Goal: Task Accomplishment & Management: Use online tool/utility

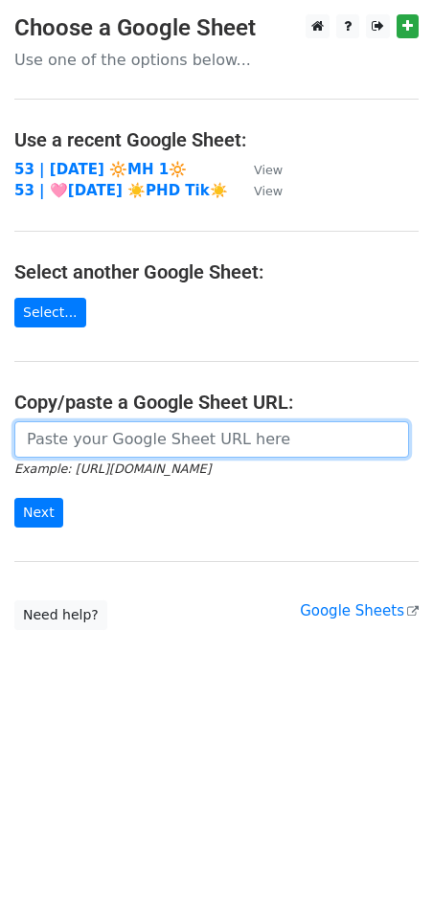
click at [168, 428] on input "url" at bounding box center [211, 439] width 394 height 36
paste input "[URL][DOMAIN_NAME]"
type input "[URL][DOMAIN_NAME]"
click at [14, 498] on input "Next" at bounding box center [38, 513] width 49 height 30
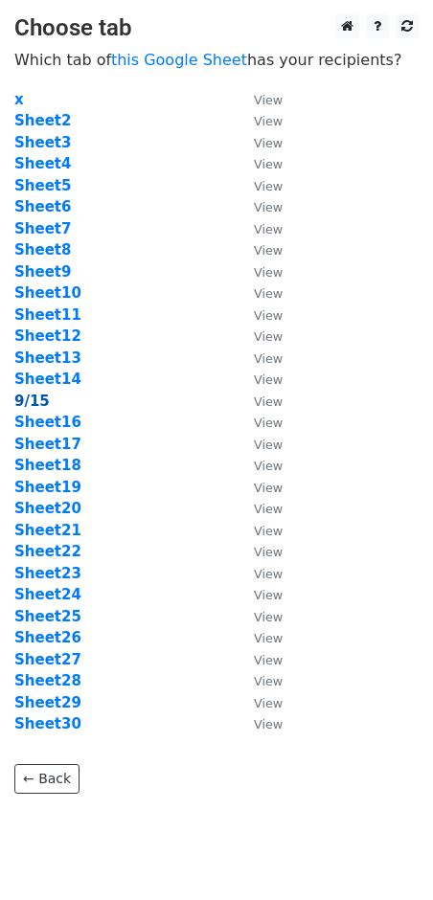
click at [23, 396] on strong "9/15" at bounding box center [31, 400] width 35 height 17
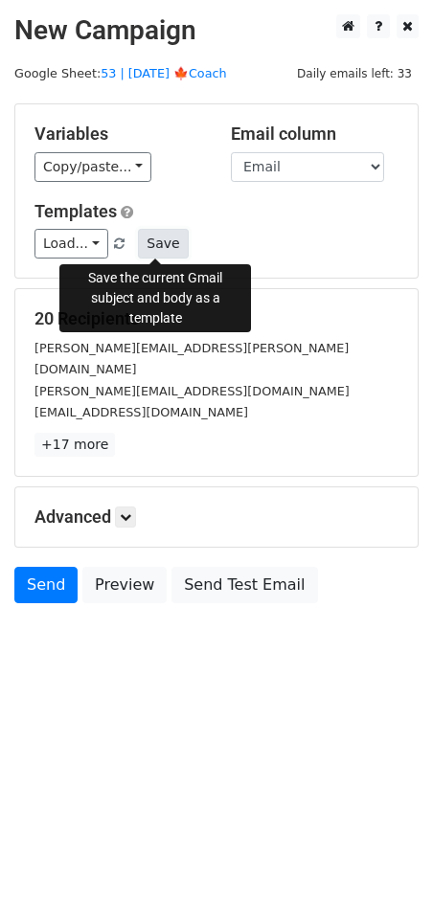
click at [165, 238] on button "Save" at bounding box center [163, 244] width 50 height 30
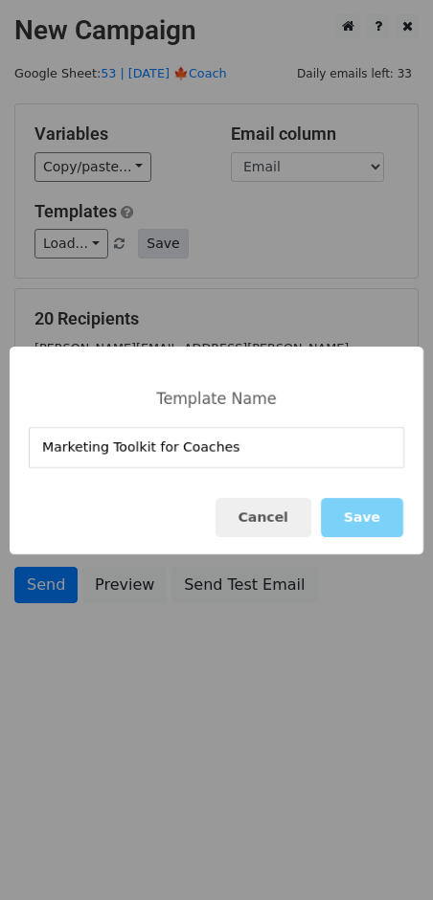
type input "Marketing Toolkit for Coaches"
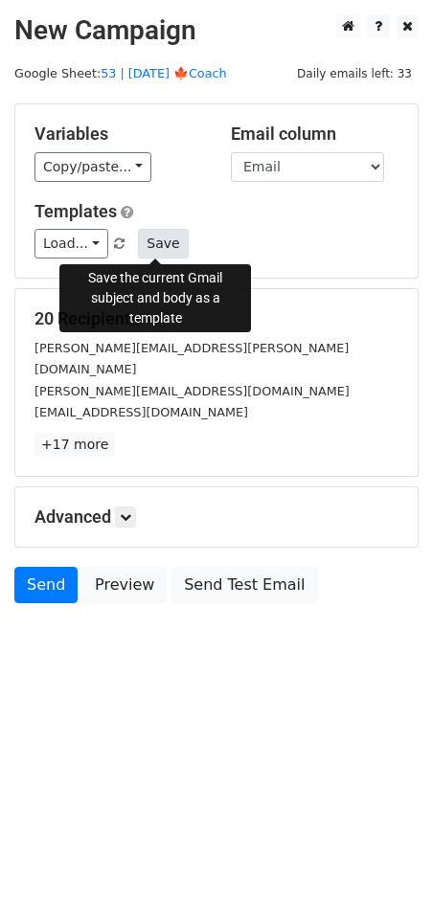
click at [155, 243] on button "Save" at bounding box center [163, 244] width 50 height 30
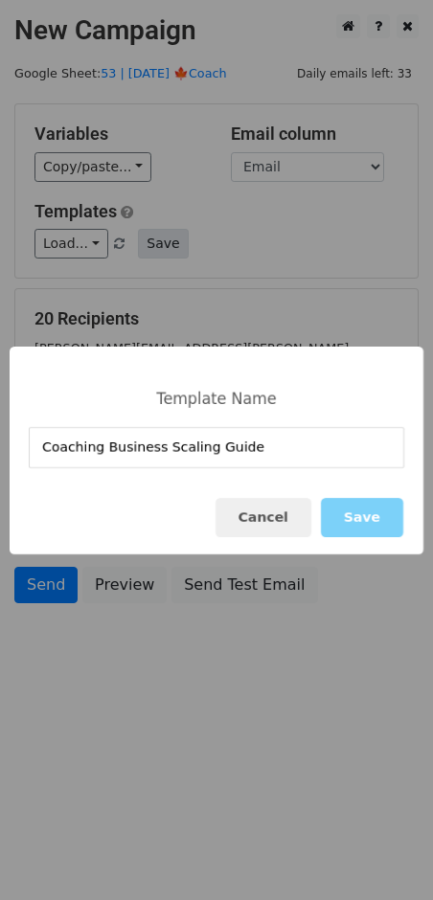
type input "Coaching Business Scaling Guide"
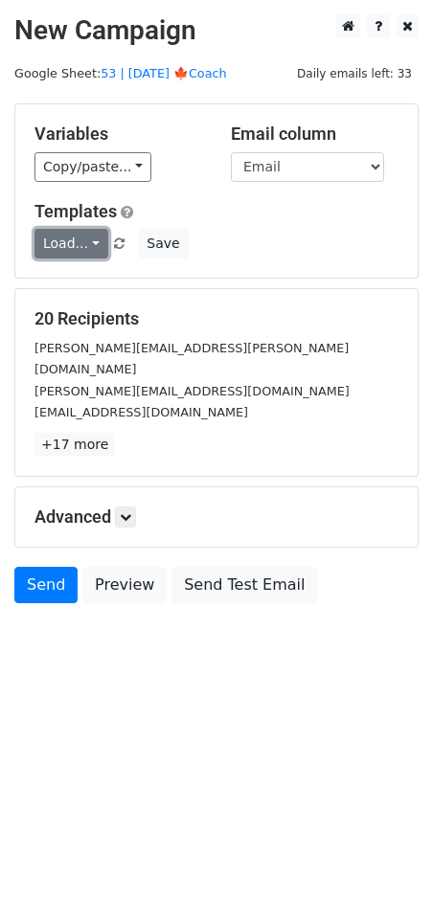
click at [92, 232] on link "Load..." at bounding box center [71, 244] width 74 height 30
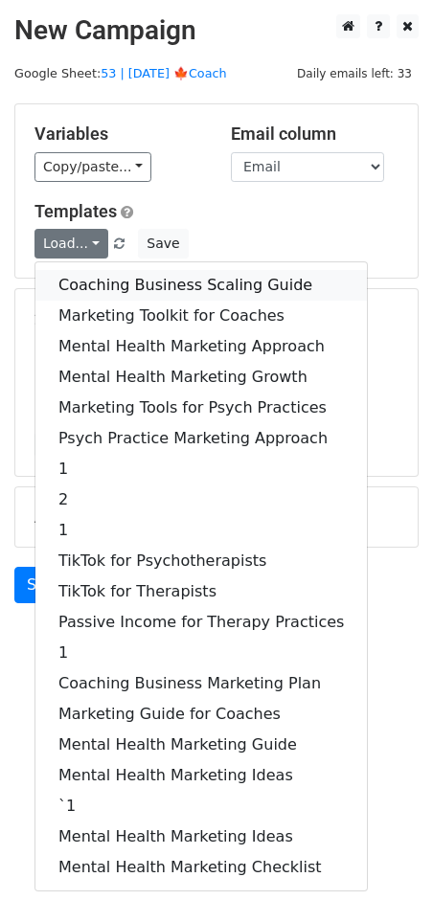
click at [158, 283] on link "Coaching Business Scaling Guide" at bounding box center [200, 285] width 331 height 31
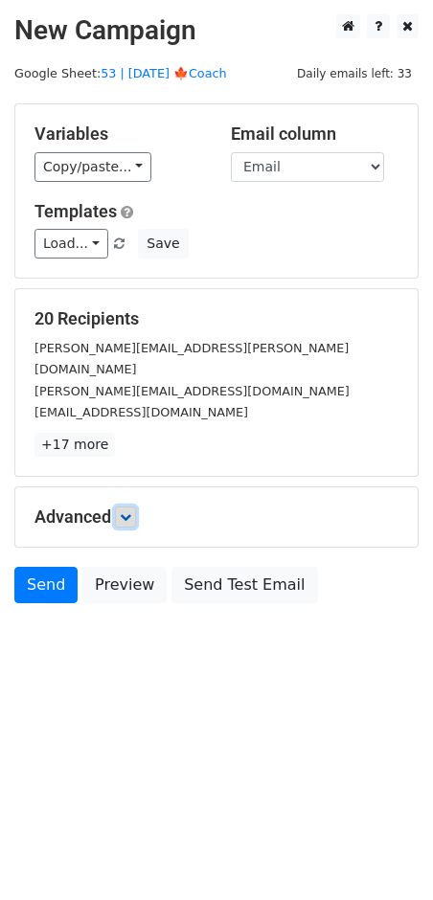
click at [126, 506] on link at bounding box center [125, 516] width 21 height 21
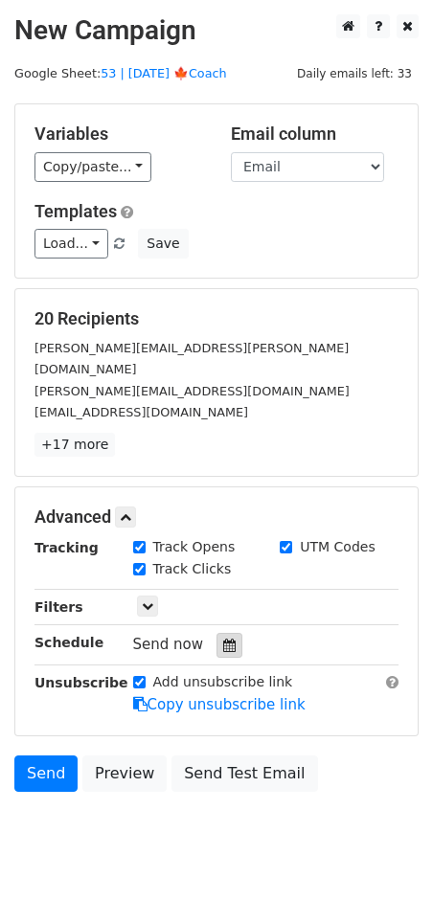
click at [223, 638] on icon at bounding box center [229, 644] width 12 height 13
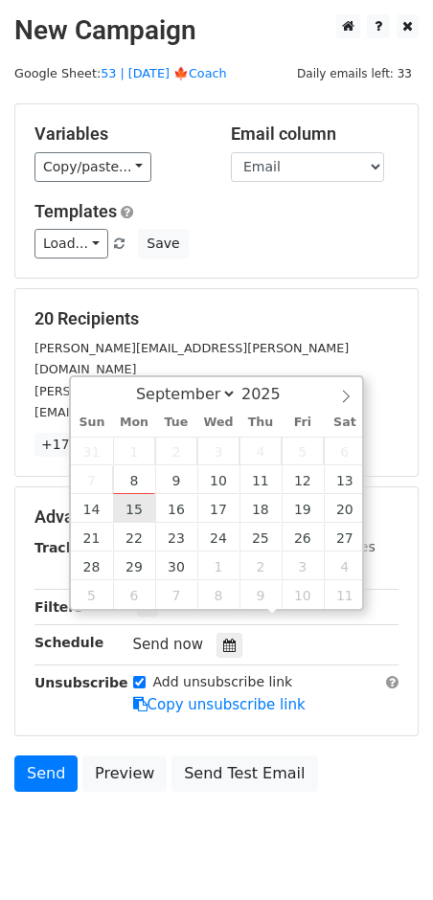
type input "2025-09-15 12:00"
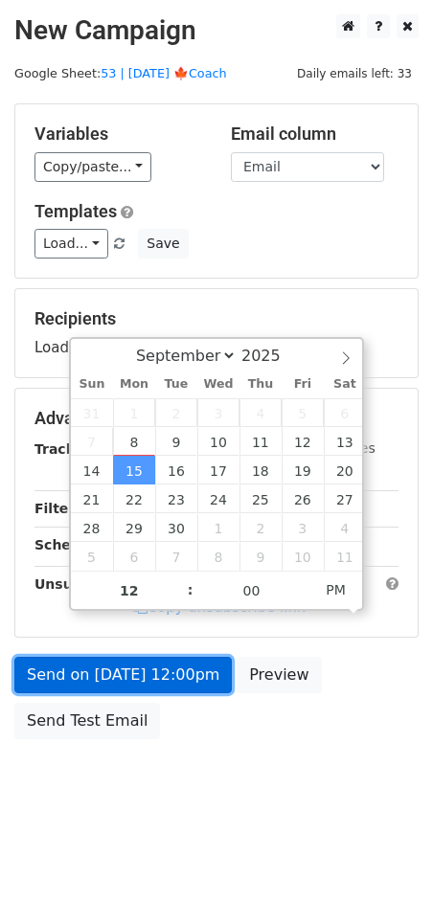
click at [136, 666] on link "Send on Sep 15 at 12:00pm" at bounding box center [122, 675] width 217 height 36
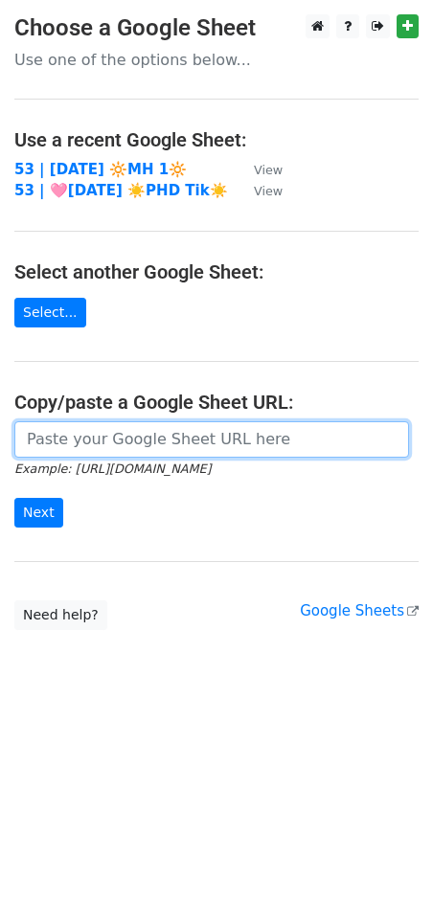
click at [216, 448] on input "url" at bounding box center [211, 439] width 394 height 36
paste input "https://docs.google.com/spreadsheets/d/1CCzy7Smd3Liv-IpYw8wVBQS5C4J0o-ITpKt95sk…"
type input "https://docs.google.com/spreadsheets/d/1CCzy7Smd3Liv-IpYw8wVBQS5C4J0o-ITpKt95sk…"
click at [14, 498] on input "Next" at bounding box center [38, 513] width 49 height 30
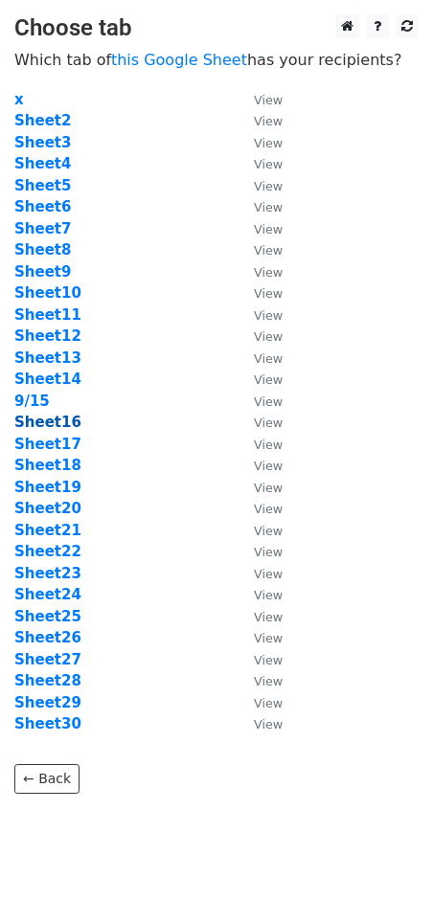
click at [51, 419] on strong "Sheet16" at bounding box center [47, 421] width 67 height 17
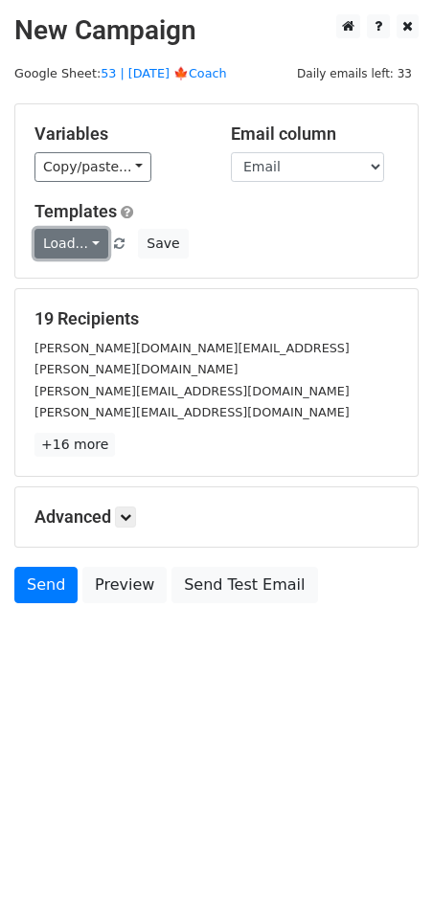
click at [66, 243] on link "Load..." at bounding box center [71, 244] width 74 height 30
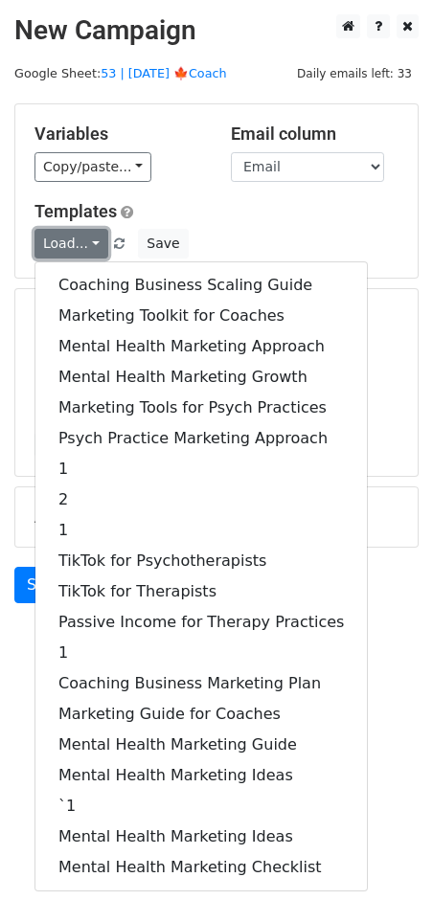
click at [78, 255] on link "Load..." at bounding box center [71, 244] width 74 height 30
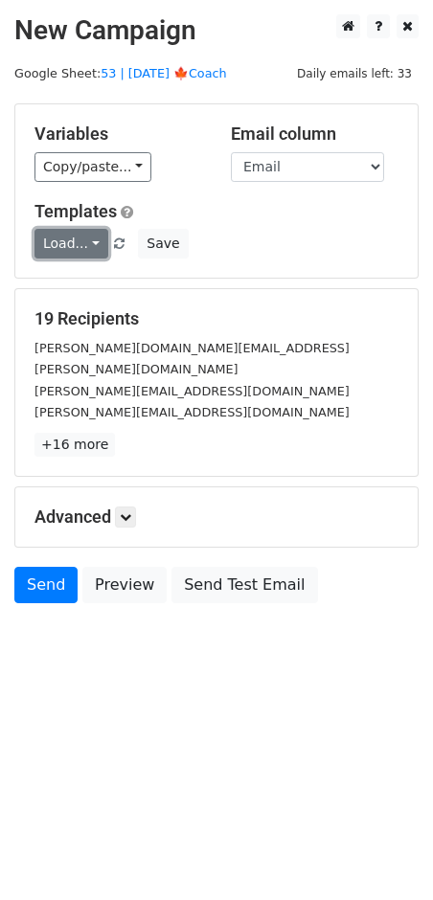
click at [75, 230] on link "Load..." at bounding box center [71, 244] width 74 height 30
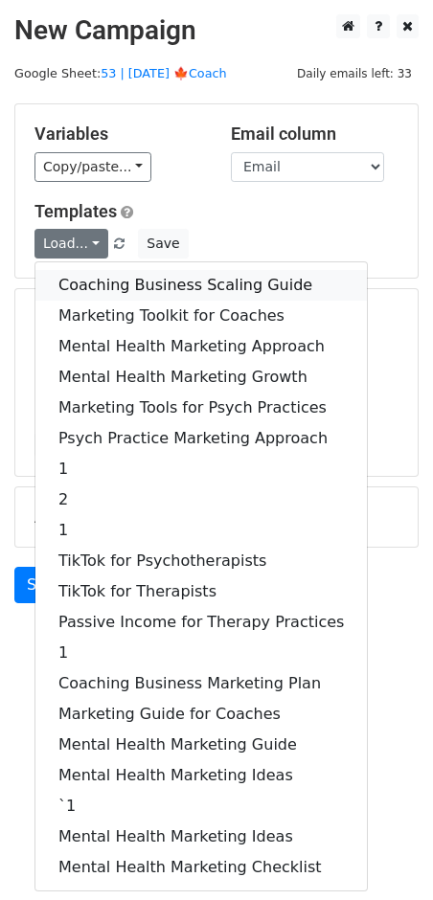
click at [87, 283] on link "Coaching Business Scaling Guide" at bounding box center [200, 285] width 331 height 31
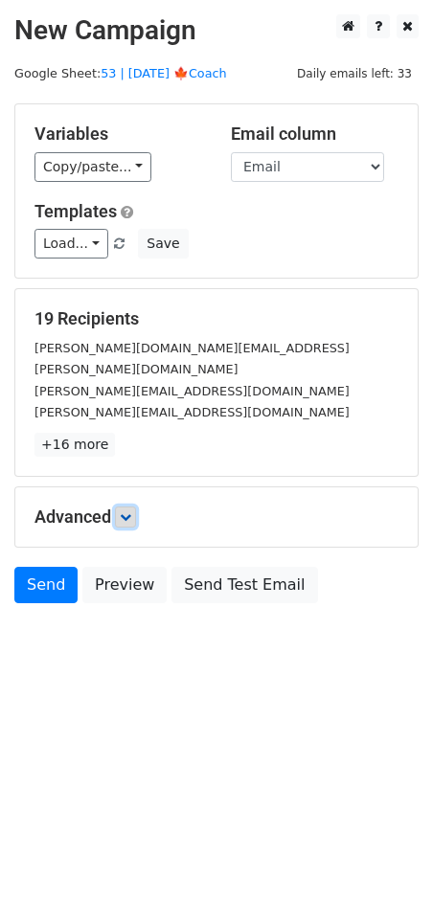
click at [123, 511] on icon at bounding box center [125, 516] width 11 height 11
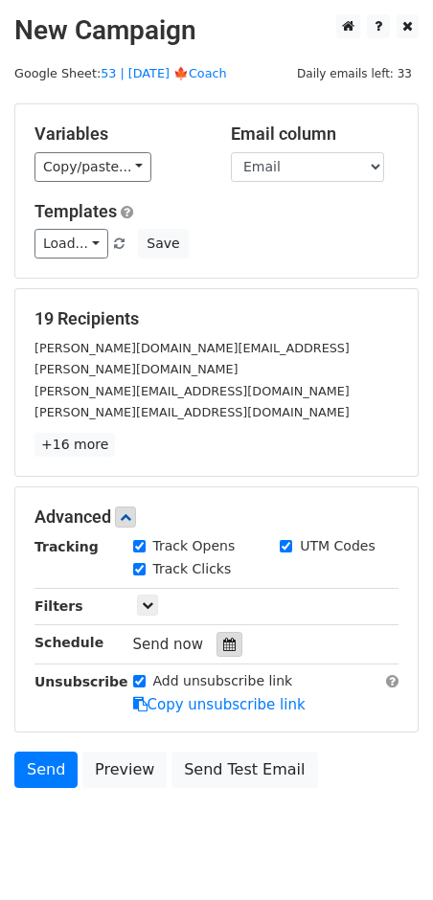
click at [225, 637] on icon at bounding box center [229, 643] width 12 height 13
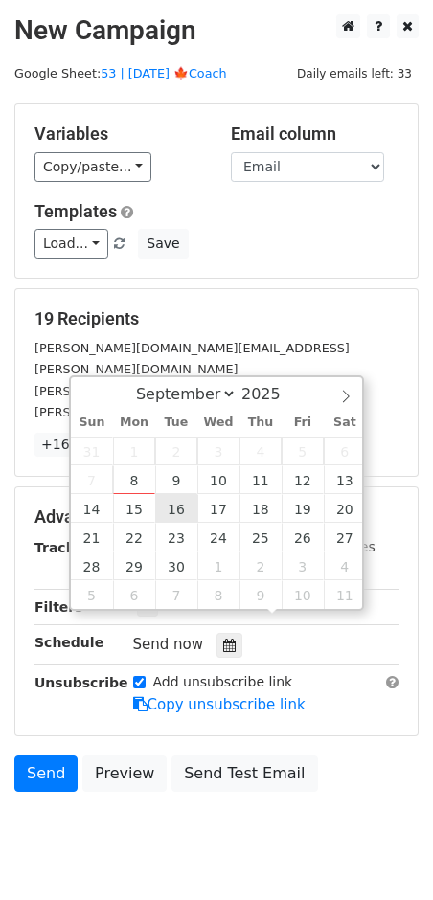
type input "2025-09-16 12:00"
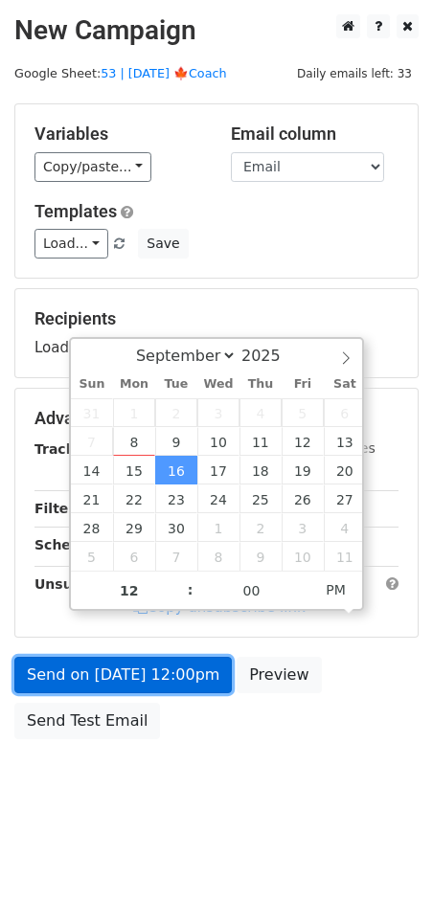
click at [175, 669] on link "Send on Sep 16 at 12:00pm" at bounding box center [122, 675] width 217 height 36
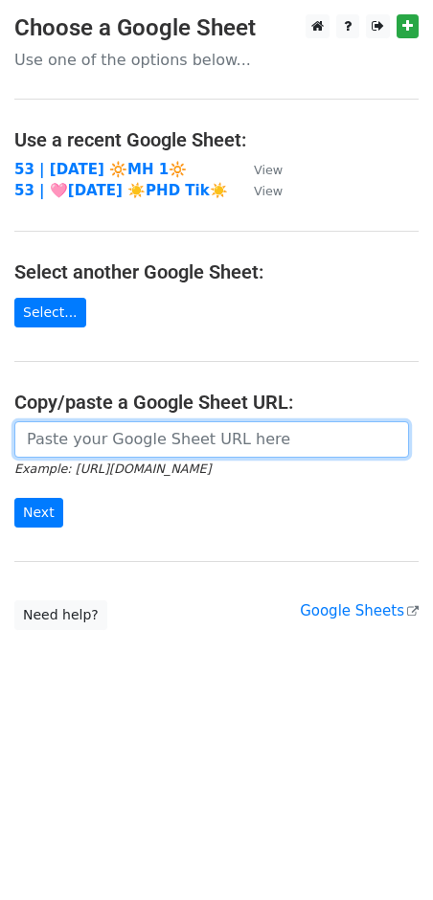
click at [134, 441] on input "url" at bounding box center [211, 439] width 394 height 36
paste input "[URL][DOMAIN_NAME]"
type input "https://docs.google.com/spreadsheets/d/1CCzy7Smd3Liv-IpYw8wVBQS5C4J0o-ITpKt95sk…"
click at [14, 498] on input "Next" at bounding box center [38, 513] width 49 height 30
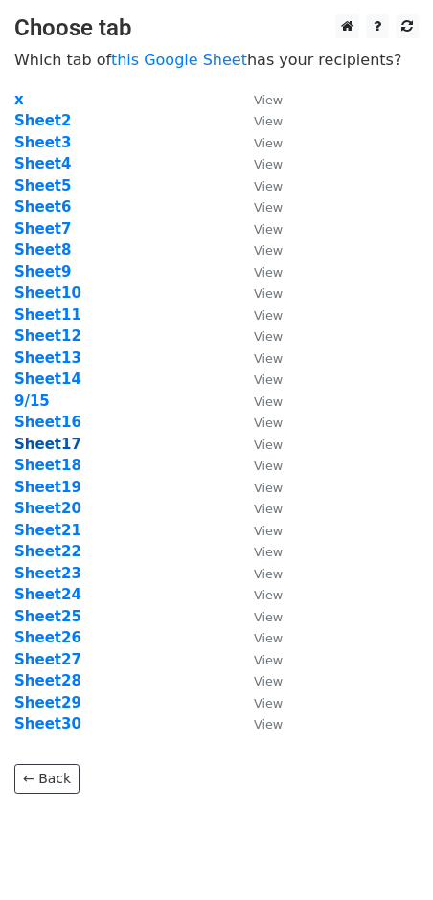
click at [63, 444] on strong "Sheet17" at bounding box center [47, 443] width 67 height 17
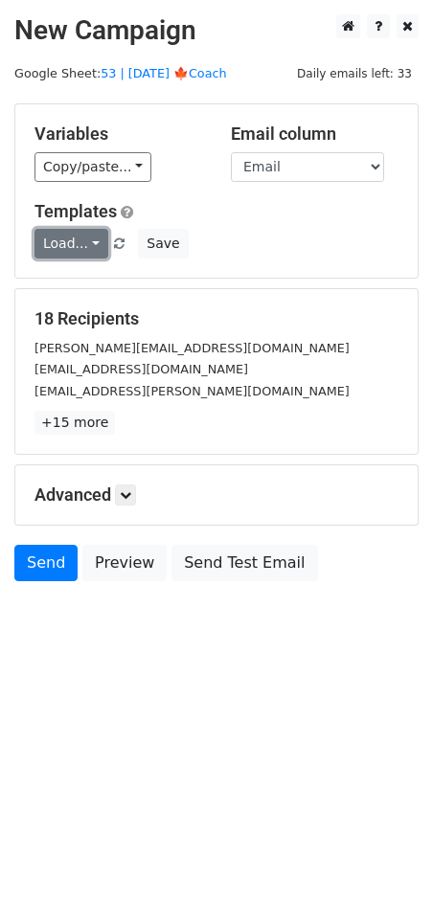
click at [77, 239] on link "Load..." at bounding box center [71, 244] width 74 height 30
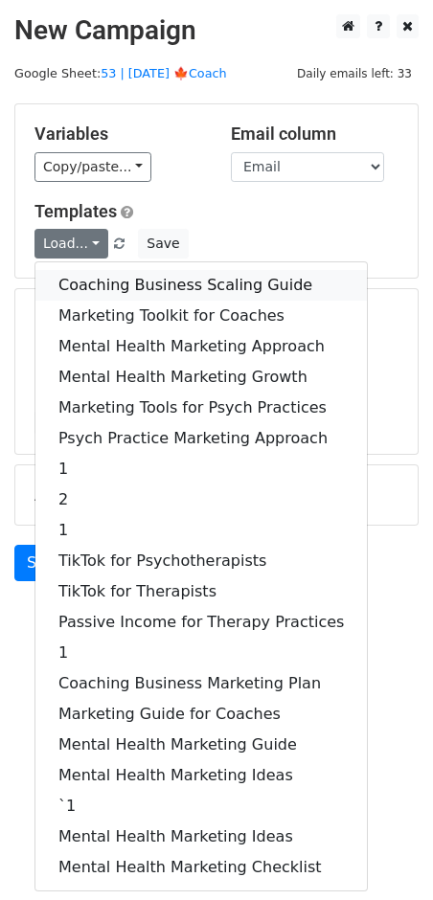
click at [89, 283] on link "Coaching Business Scaling Guide" at bounding box center [200, 285] width 331 height 31
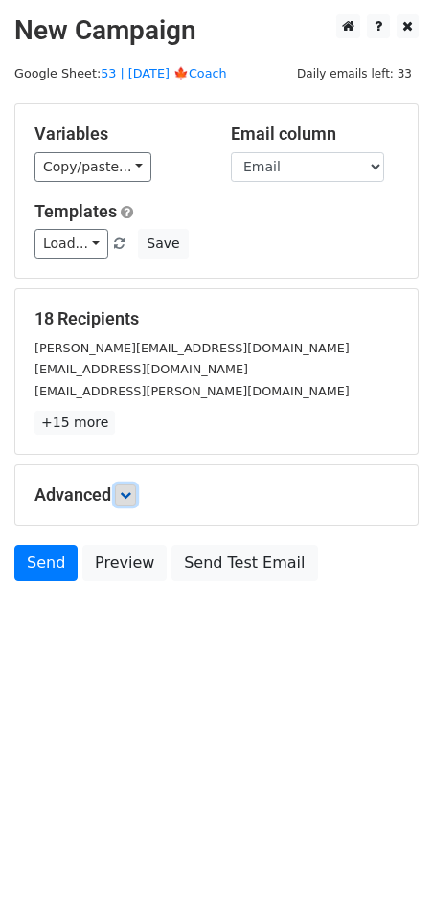
click at [131, 489] on icon at bounding box center [125, 494] width 11 height 11
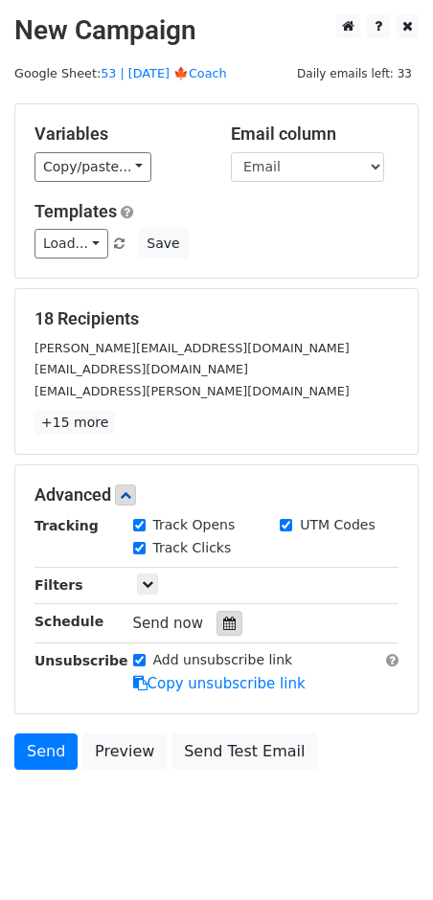
click at [224, 626] on icon at bounding box center [229, 622] width 12 height 13
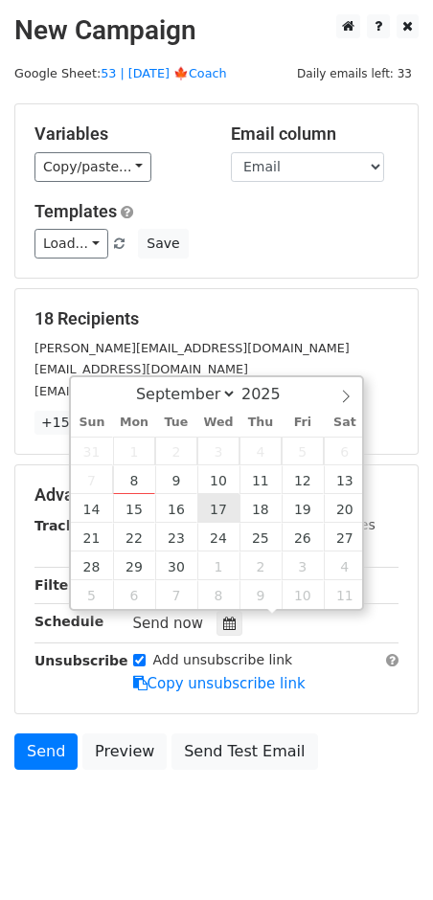
type input "2025-09-17 12:00"
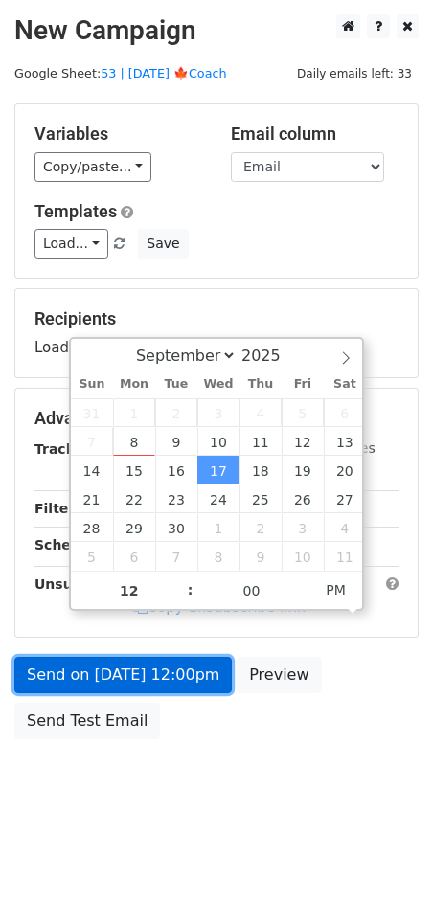
click at [186, 675] on link "Send on Sep 17 at 12:00pm" at bounding box center [122, 675] width 217 height 36
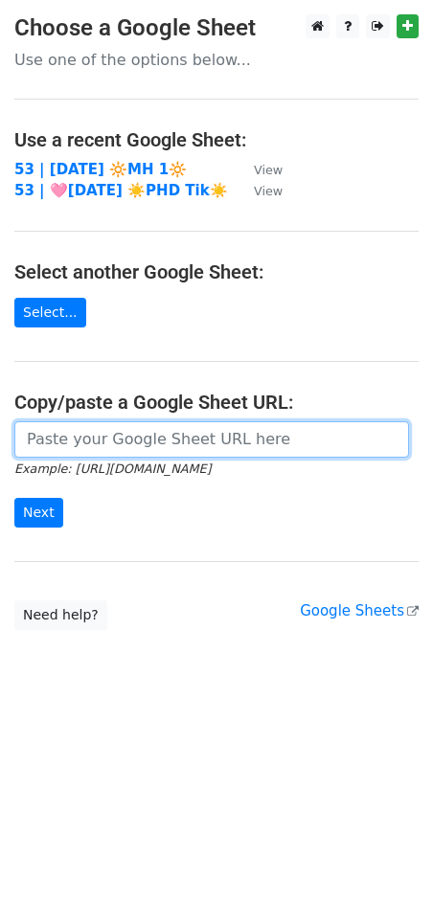
click at [175, 426] on input "url" at bounding box center [211, 439] width 394 height 36
paste input "[URL][DOMAIN_NAME]"
type input "[URL][DOMAIN_NAME]"
click at [14, 498] on input "Next" at bounding box center [38, 513] width 49 height 30
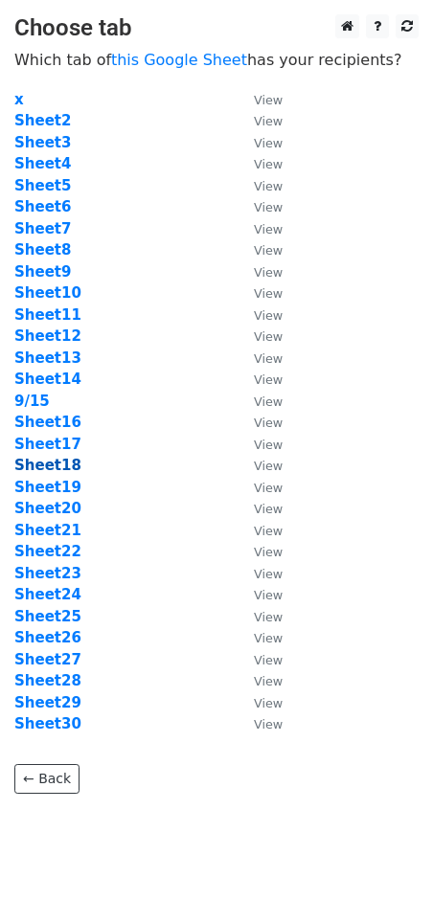
click at [63, 466] on strong "Sheet18" at bounding box center [47, 465] width 67 height 17
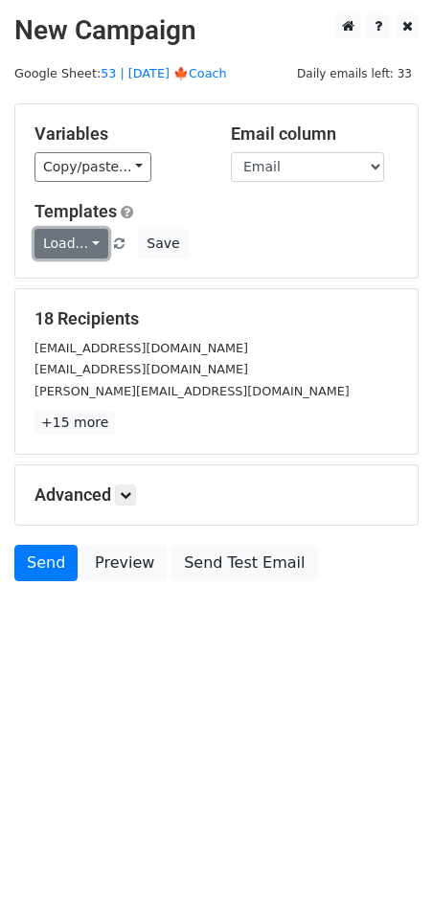
click at [79, 238] on link "Load..." at bounding box center [71, 244] width 74 height 30
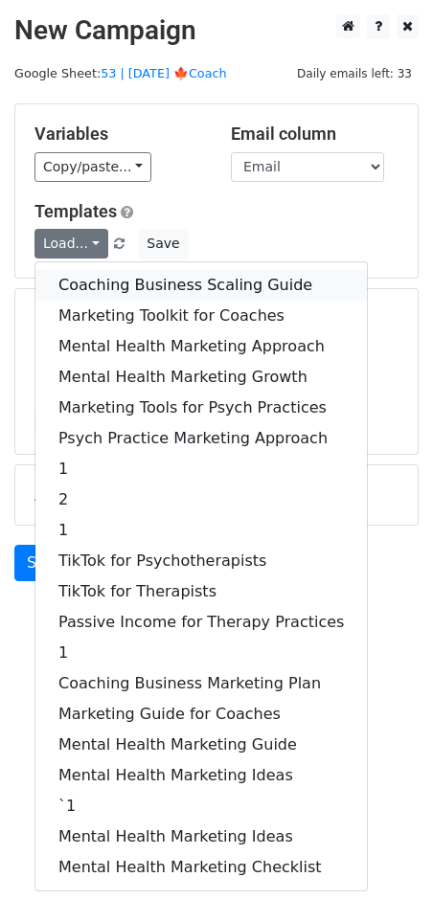
click at [102, 273] on link "Coaching Business Scaling Guide" at bounding box center [200, 285] width 331 height 31
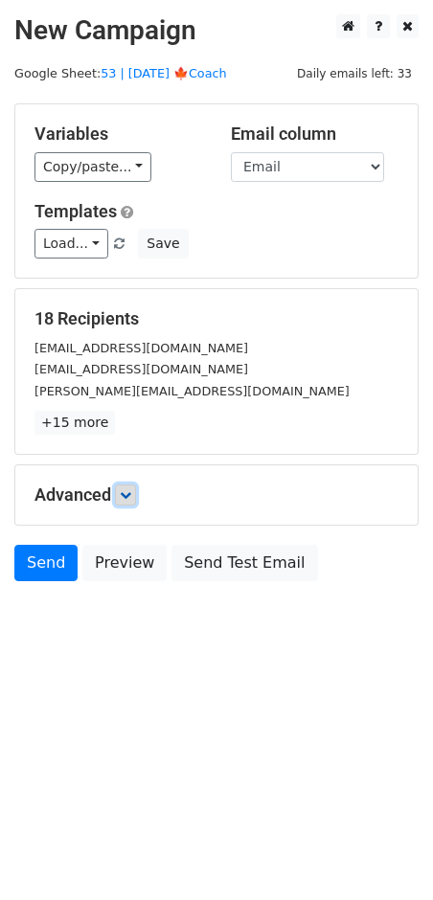
click at [131, 495] on icon at bounding box center [125, 494] width 11 height 11
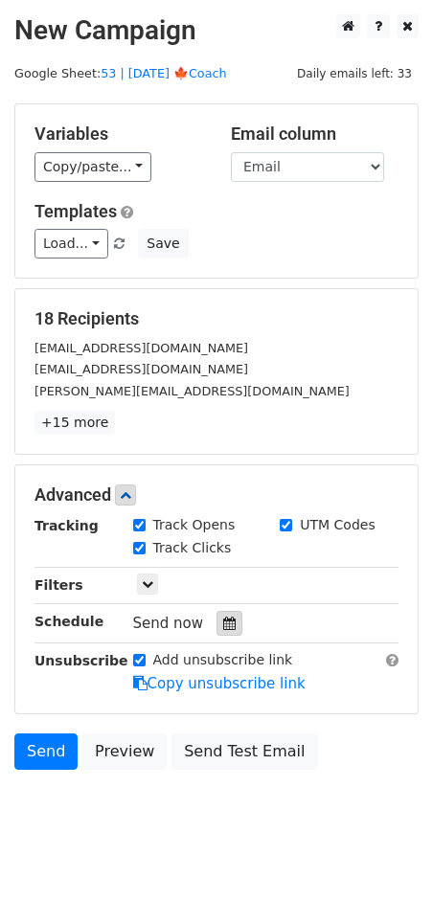
click at [217, 614] on div at bounding box center [229, 623] width 26 height 25
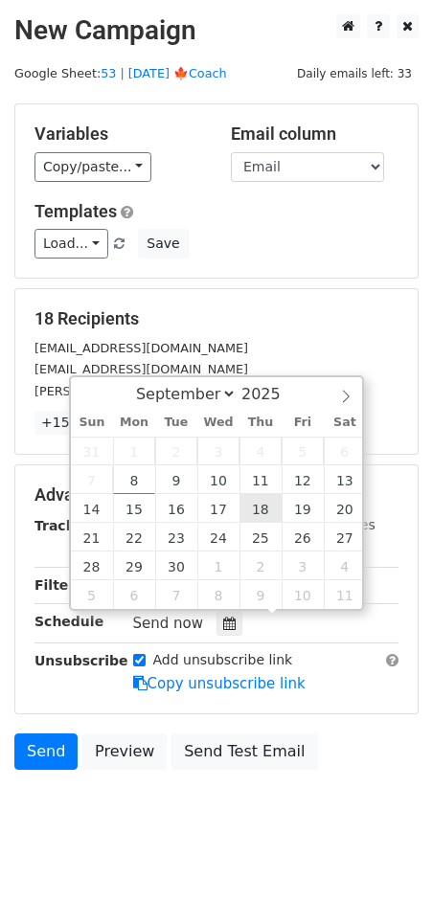
type input "2025-09-18 12:00"
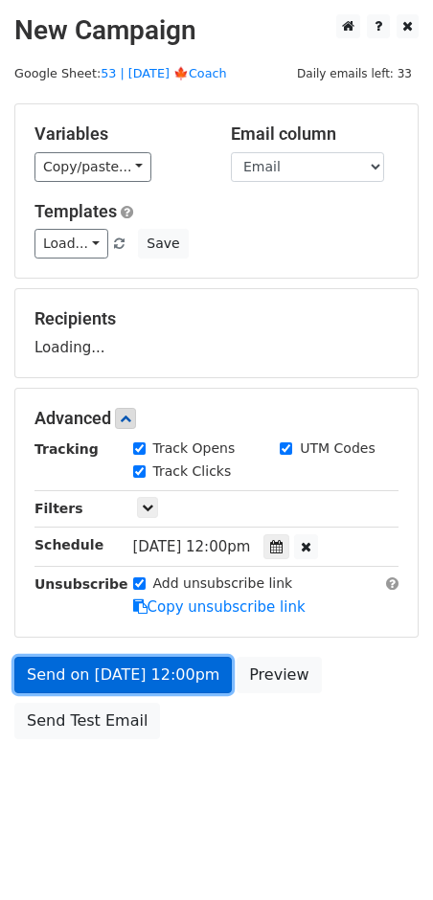
click at [195, 657] on link "Send on Sep 18 at 12:00pm" at bounding box center [122, 675] width 217 height 36
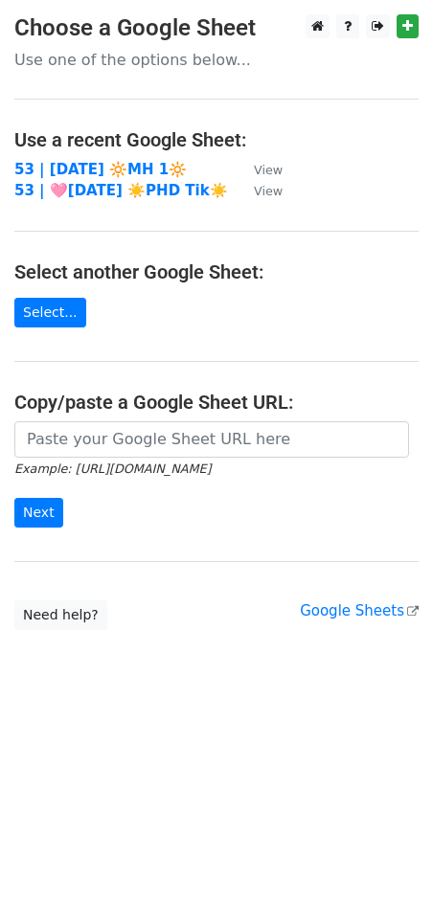
click at [163, 414] on main "Choose a Google Sheet Use one of the options below... Use a recent Google Sheet…" at bounding box center [216, 321] width 433 height 615
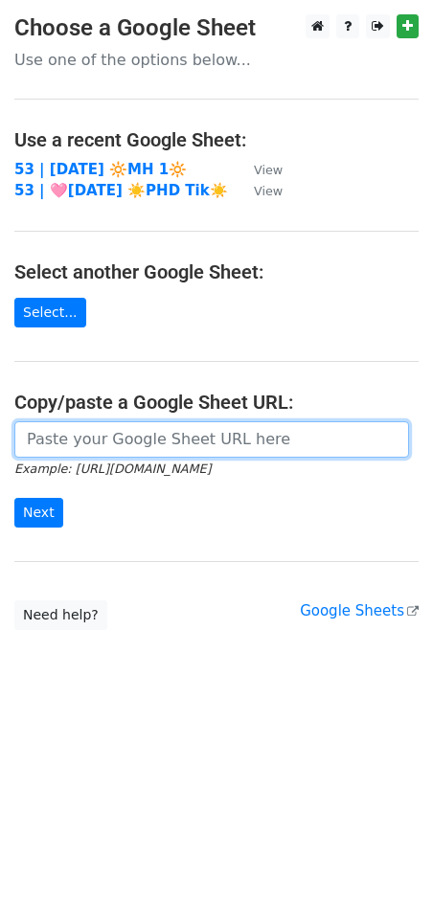
click at [154, 430] on input "url" at bounding box center [211, 439] width 394 height 36
paste input "[URL][DOMAIN_NAME]"
type input "[URL][DOMAIN_NAME]"
click at [14, 498] on input "Next" at bounding box center [38, 513] width 49 height 30
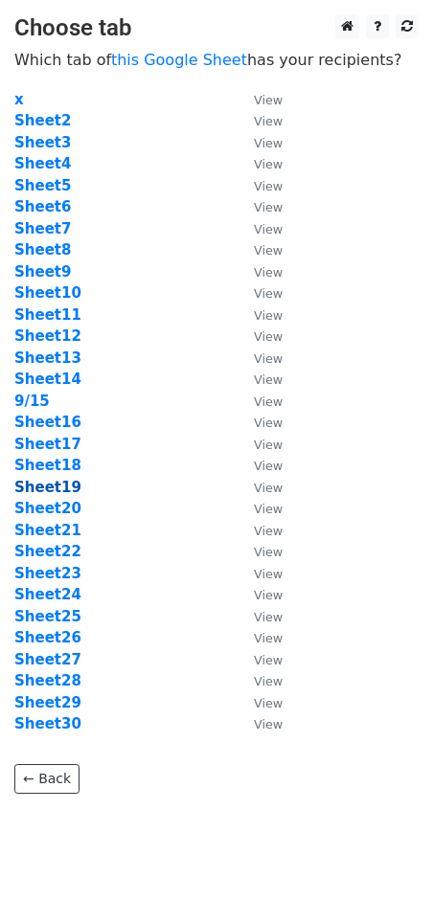
click at [63, 484] on strong "Sheet19" at bounding box center [47, 487] width 67 height 17
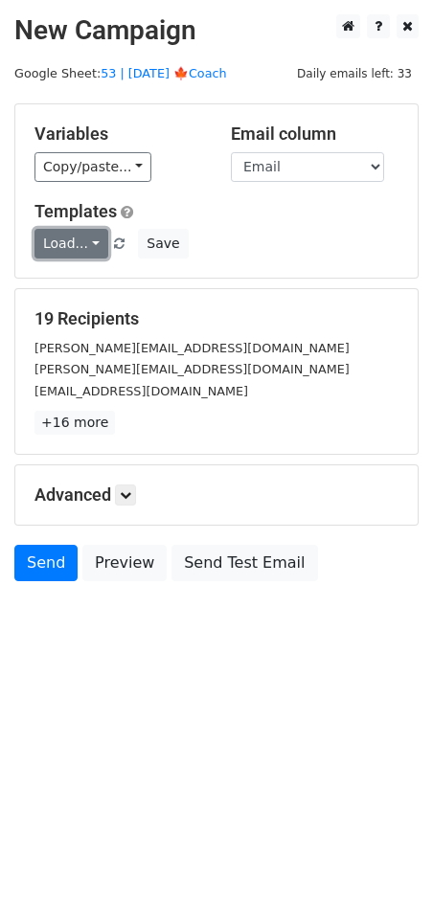
click at [63, 256] on link "Load..." at bounding box center [71, 244] width 74 height 30
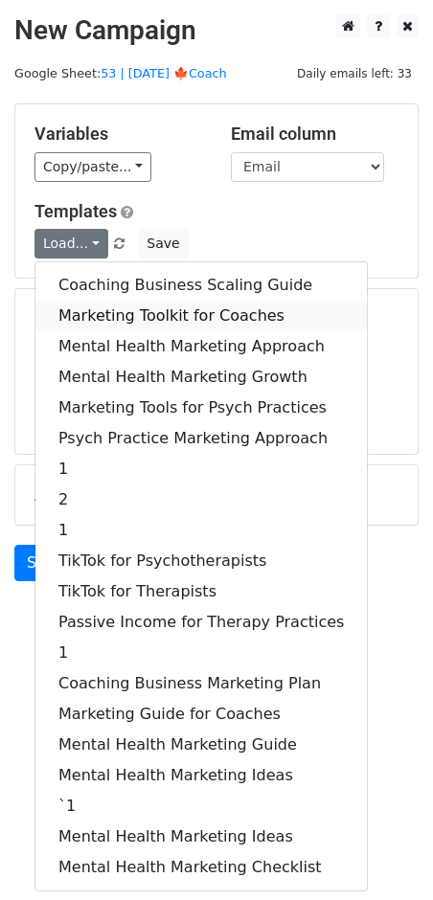
click at [112, 311] on link "Marketing Toolkit for Coaches" at bounding box center [200, 316] width 331 height 31
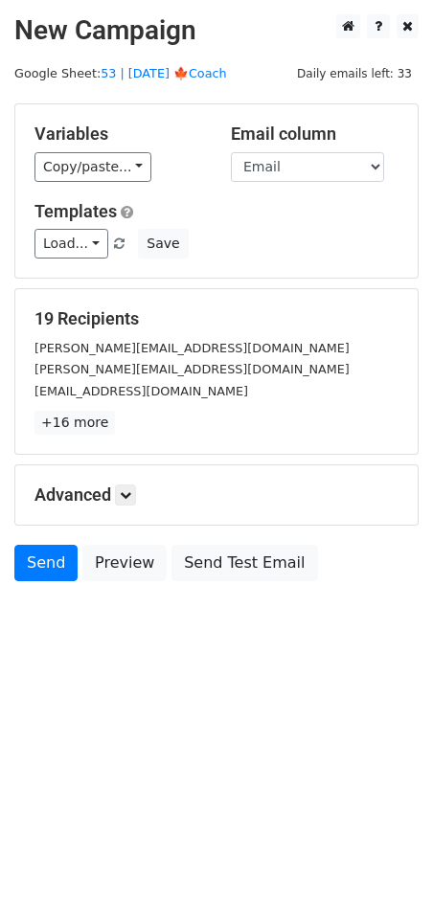
click at [128, 478] on div "Advanced Tracking Track Opens UTM Codes Track Clicks Filters Only include sprea…" at bounding box center [216, 494] width 402 height 59
click at [128, 496] on icon at bounding box center [125, 494] width 11 height 11
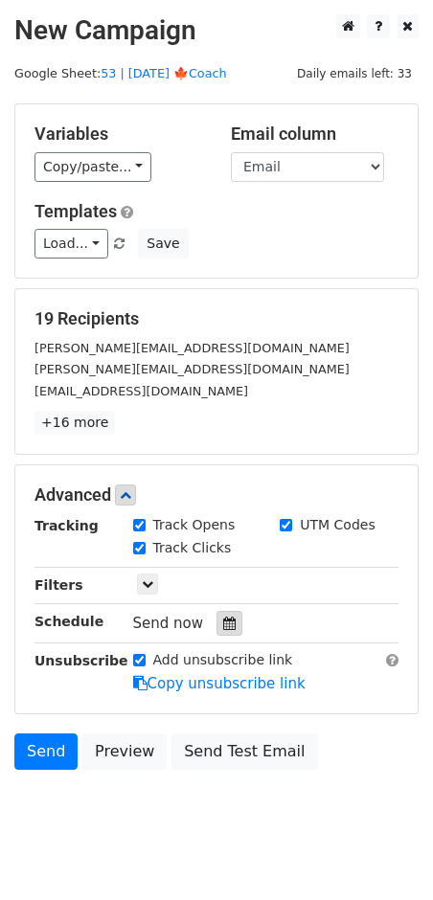
click at [224, 616] on icon at bounding box center [229, 622] width 12 height 13
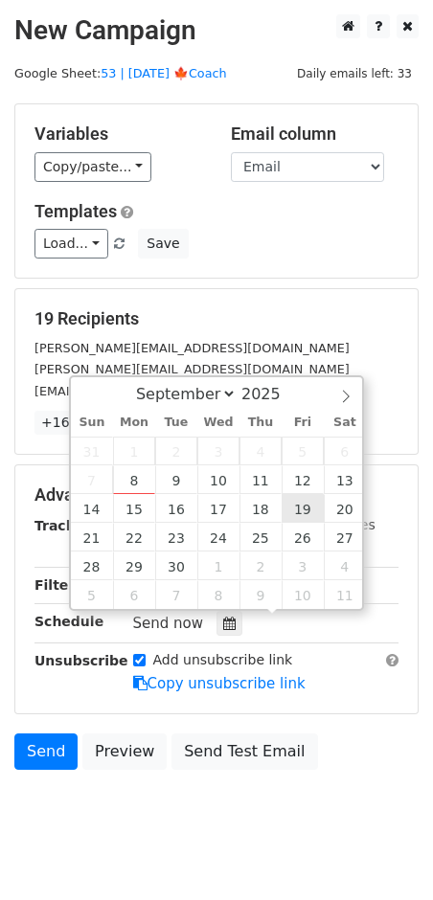
type input "2025-09-19 12:00"
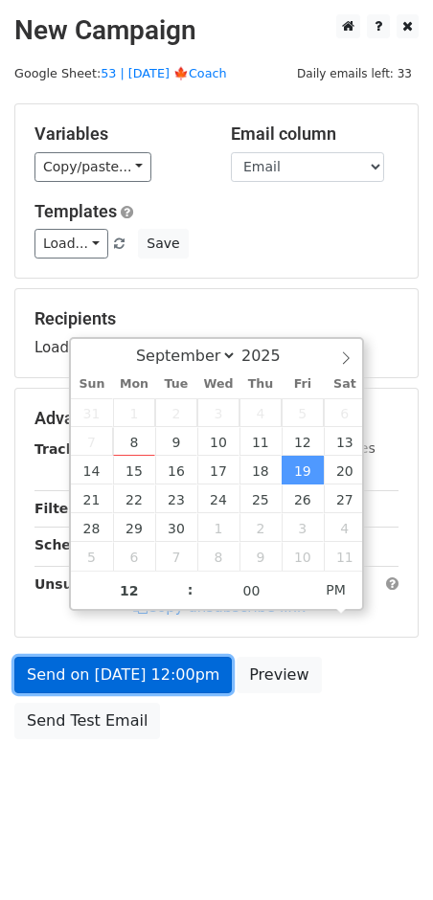
click at [154, 678] on link "Send on Sep 19 at 12:00pm" at bounding box center [122, 675] width 217 height 36
